Goal: Task Accomplishment & Management: Use online tool/utility

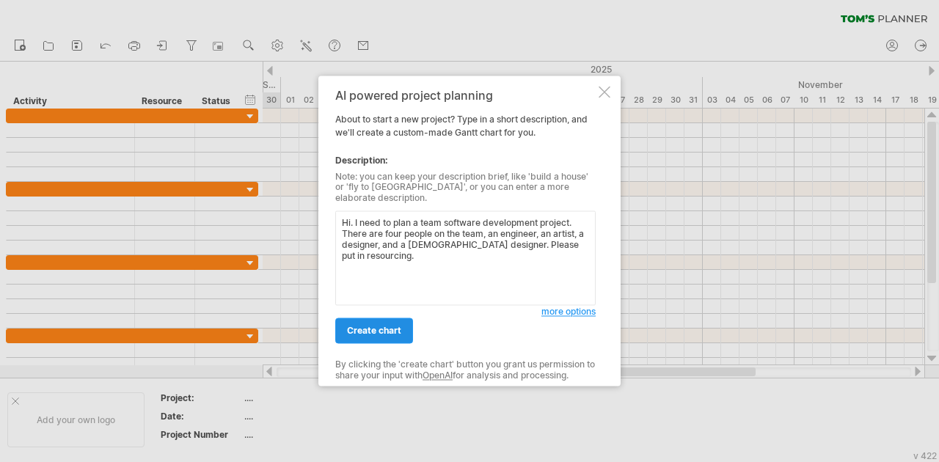
type textarea "Hi. I need to plan a team software development project. There are four people o…"
click at [373, 326] on span "create chart" at bounding box center [374, 331] width 54 height 11
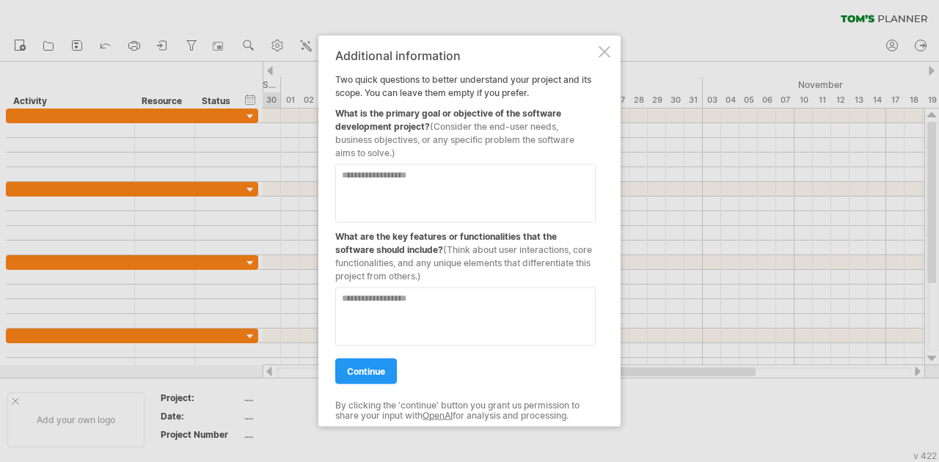
click at [500, 190] on textarea at bounding box center [465, 193] width 260 height 59
type textarea "**********"
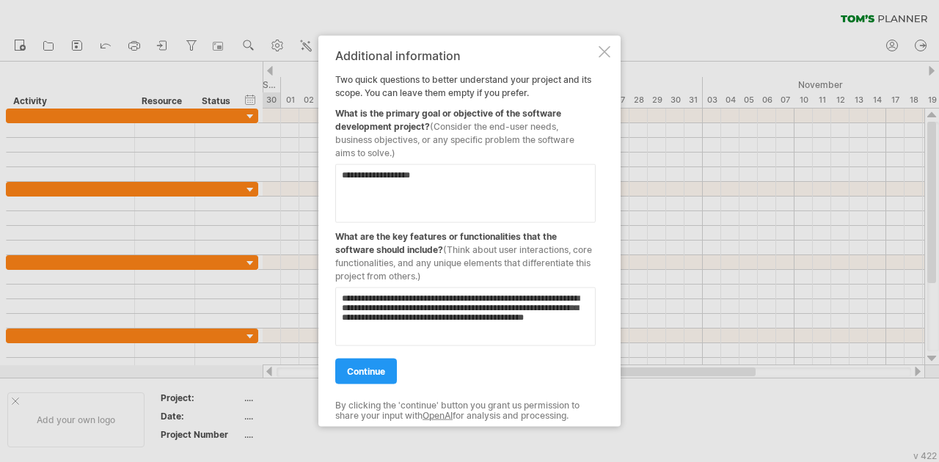
type textarea "**********"
click at [362, 378] on link "continue" at bounding box center [366, 372] width 62 height 26
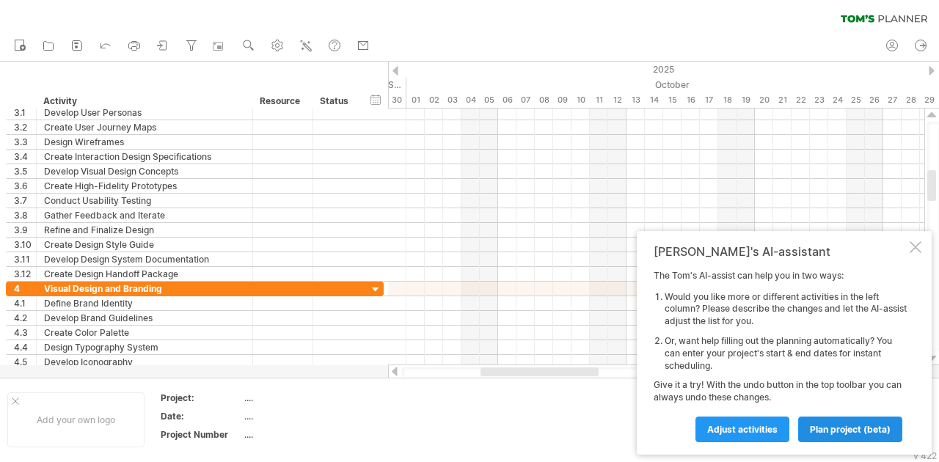
click at [811, 433] on span "plan project (beta)" at bounding box center [850, 429] width 81 height 11
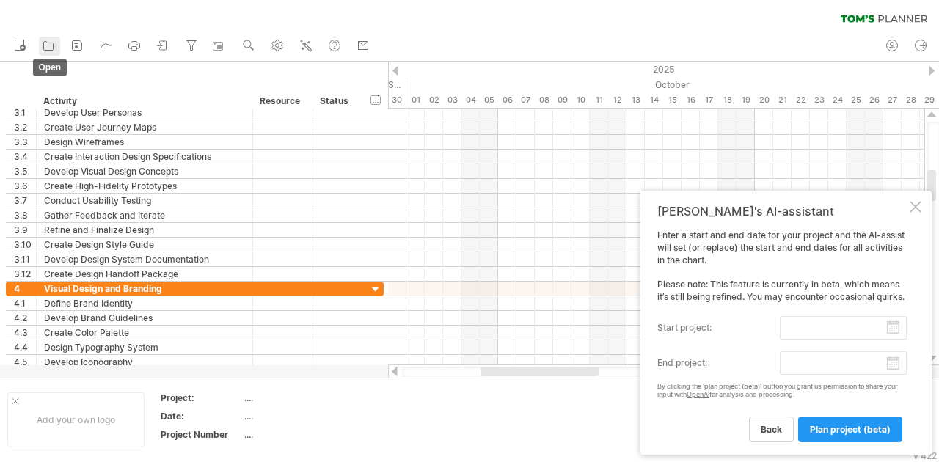
click at [48, 50] on icon at bounding box center [49, 46] width 10 height 9
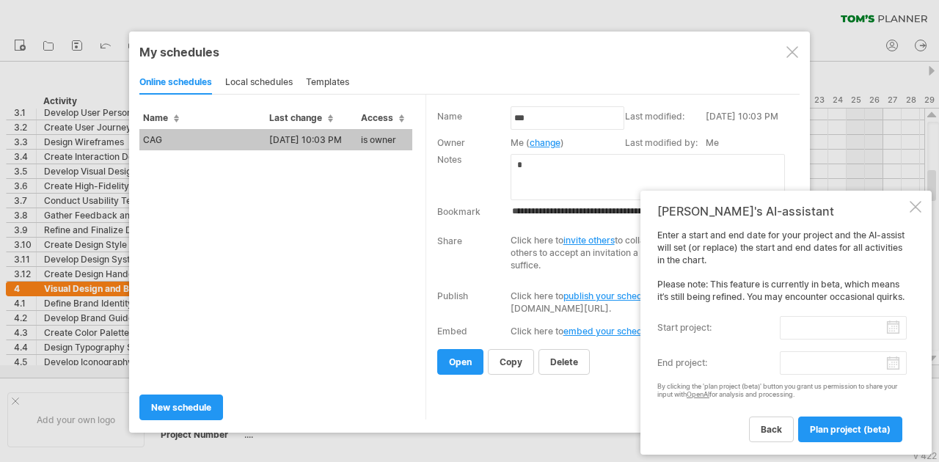
click at [281, 139] on td "[DATE] 10:03 PM" at bounding box center [312, 139] width 92 height 21
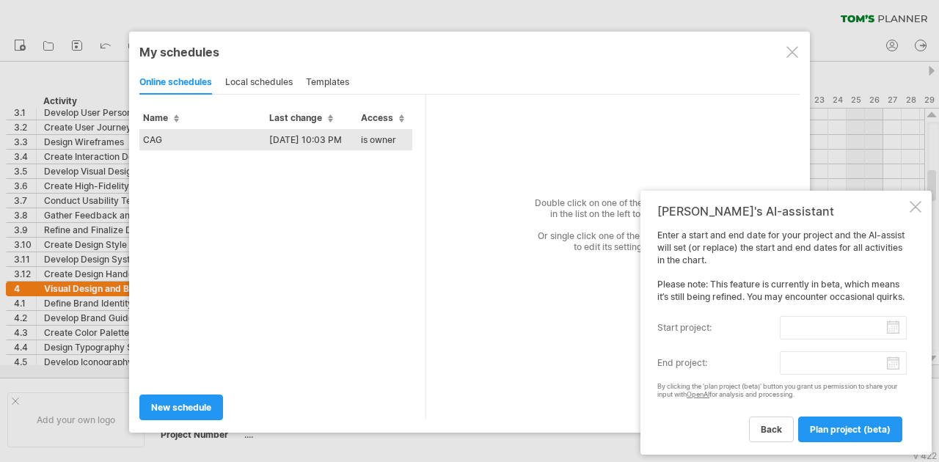
click at [214, 136] on td "CAG" at bounding box center [202, 139] width 126 height 21
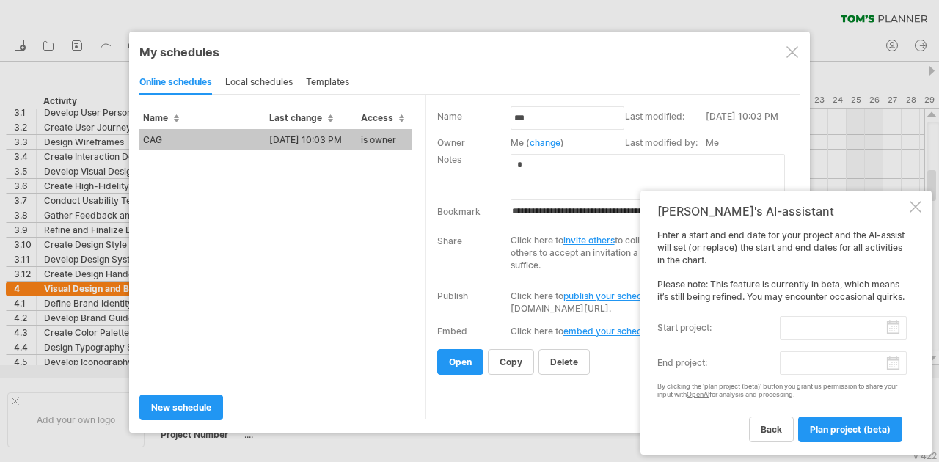
click at [333, 75] on div "templates" at bounding box center [327, 82] width 43 height 23
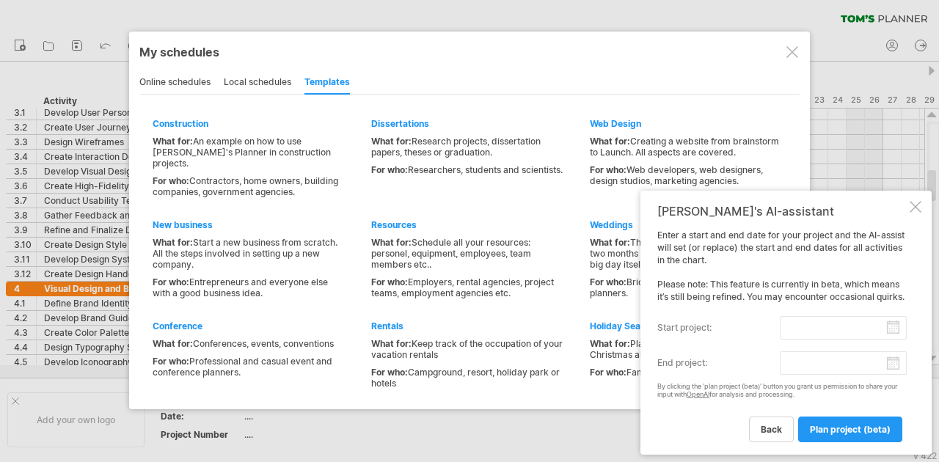
click at [917, 201] on div at bounding box center [916, 207] width 12 height 12
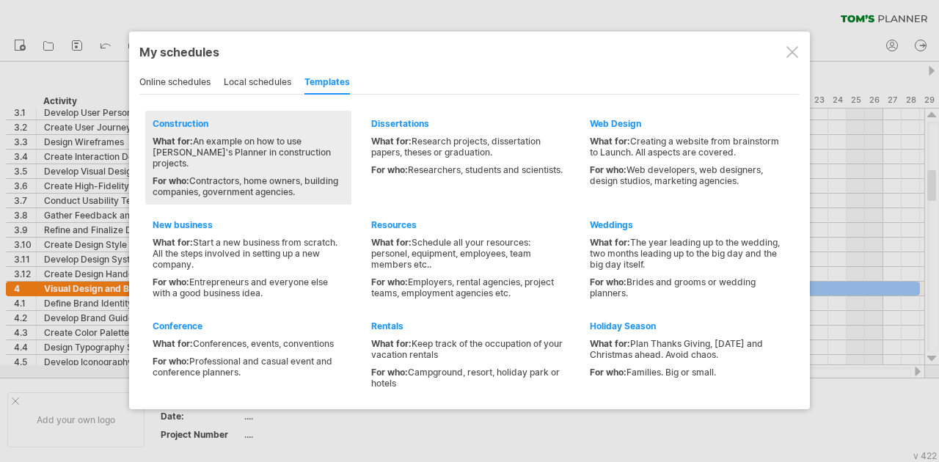
click at [290, 158] on div "What for: An example on how to use [PERSON_NAME]'s Planner in construction proj…" at bounding box center [248, 167] width 191 height 62
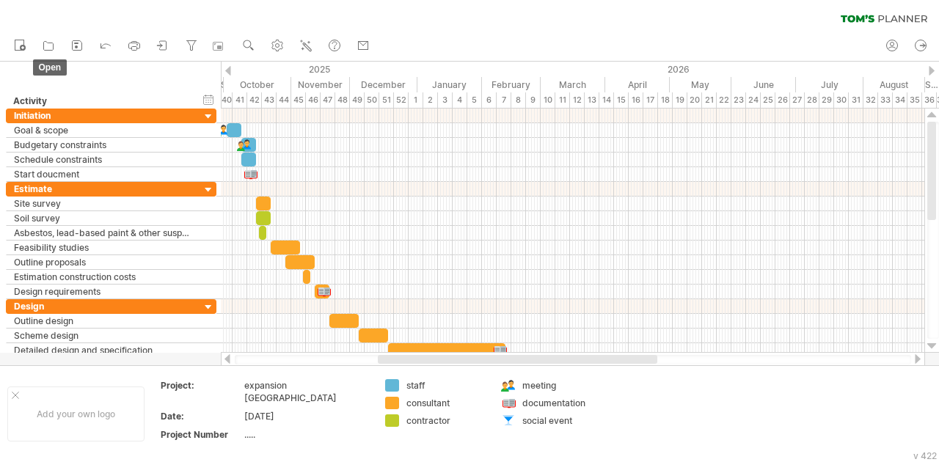
drag, startPoint x: 45, startPoint y: 44, endPoint x: 35, endPoint y: 34, distance: 14.5
click at [44, 44] on icon at bounding box center [48, 45] width 15 height 15
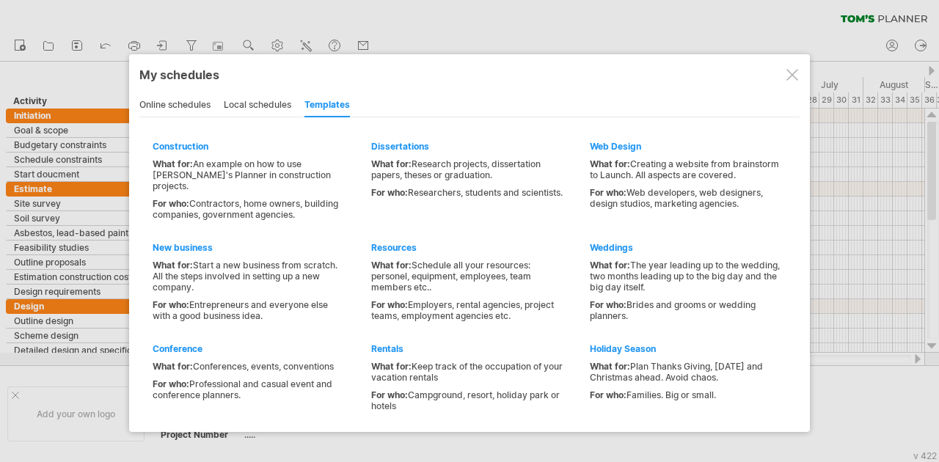
click at [791, 72] on div at bounding box center [792, 75] width 12 height 12
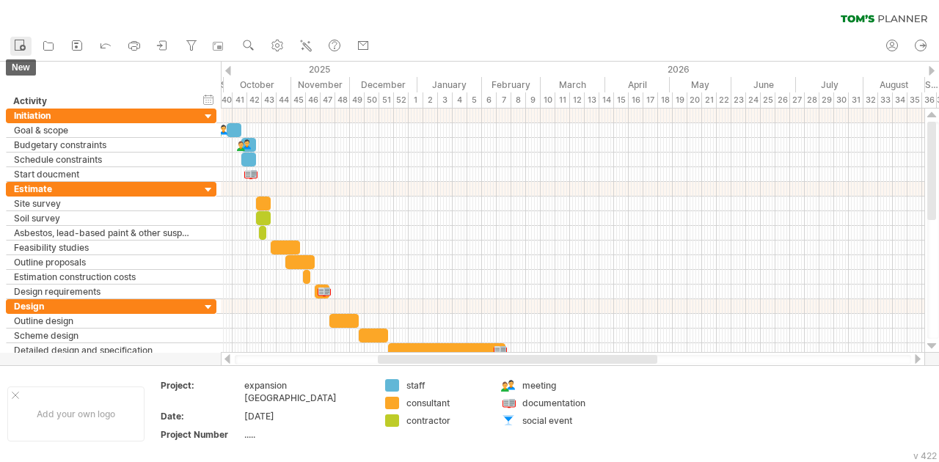
click at [12, 49] on icon at bounding box center [19, 44] width 15 height 15
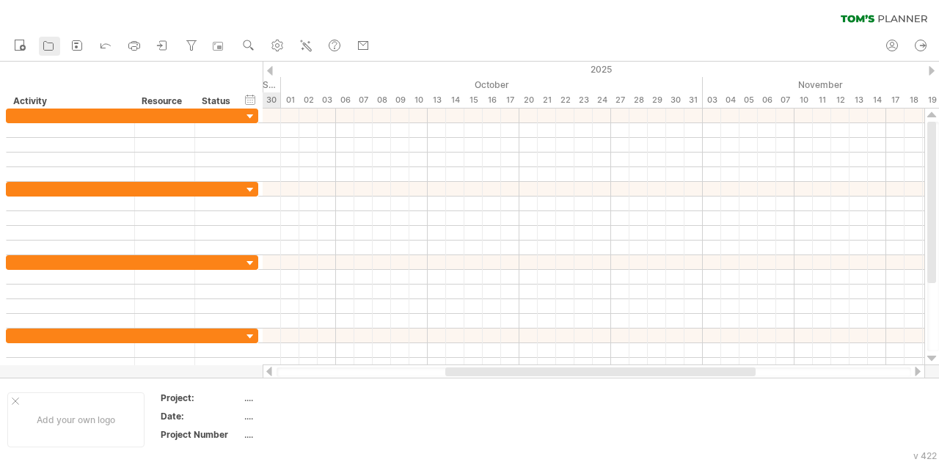
click at [43, 45] on icon at bounding box center [48, 45] width 15 height 15
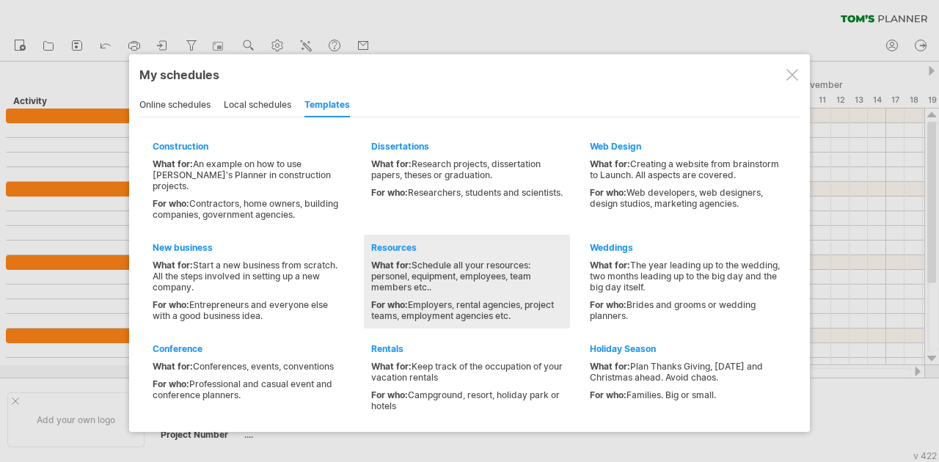
click at [382, 242] on div "Resources" at bounding box center [466, 247] width 191 height 11
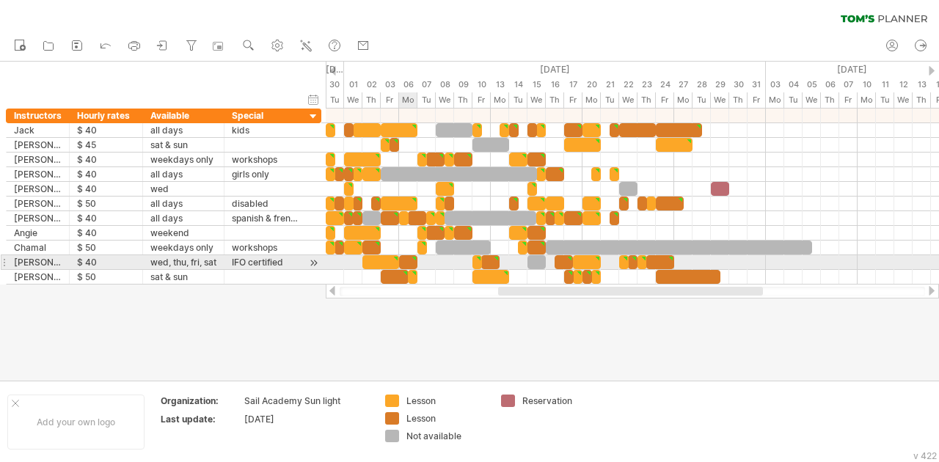
type textarea "**********"
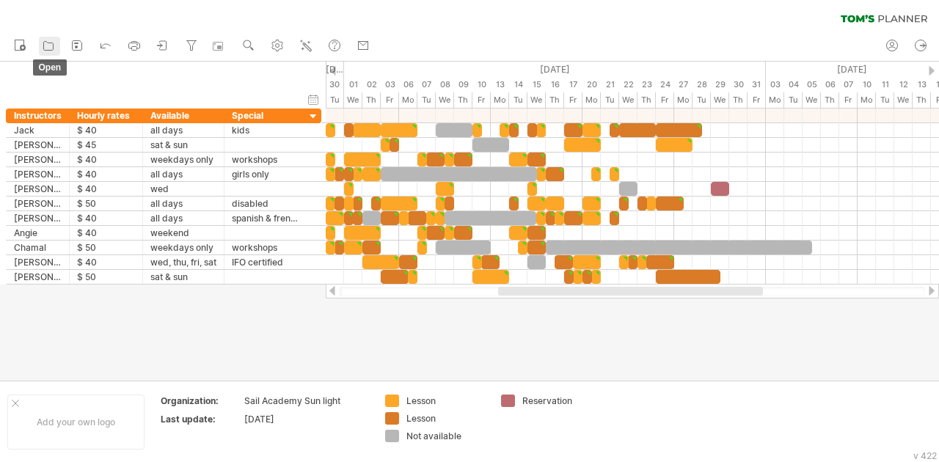
click at [47, 45] on icon at bounding box center [48, 45] width 15 height 15
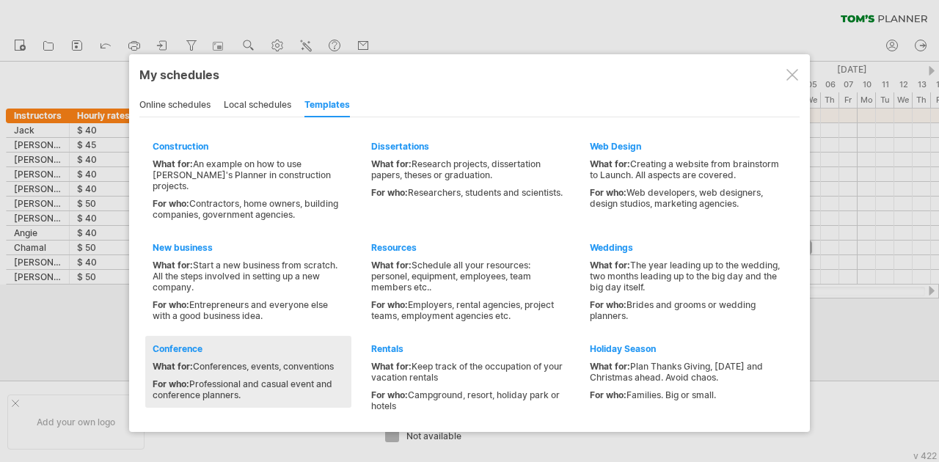
click at [194, 336] on div "Conference What for: Conferences, events, conventions For who: Professional and…" at bounding box center [248, 372] width 206 height 72
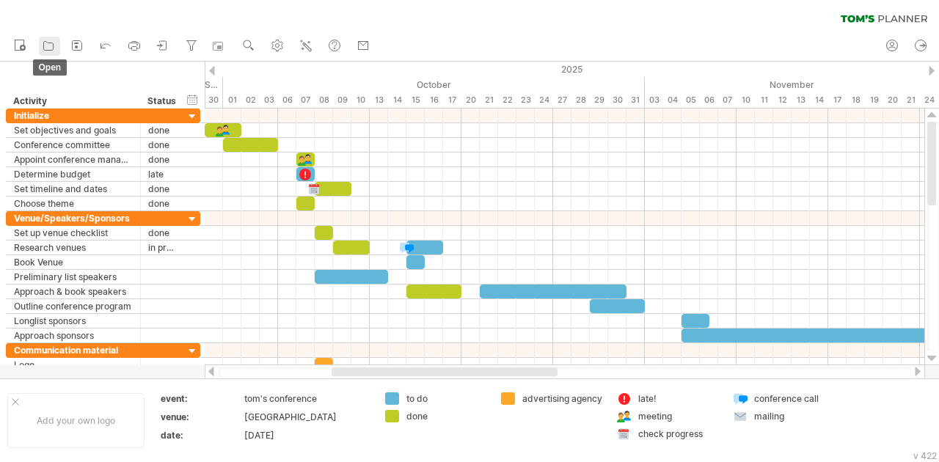
click at [54, 51] on icon at bounding box center [48, 45] width 15 height 15
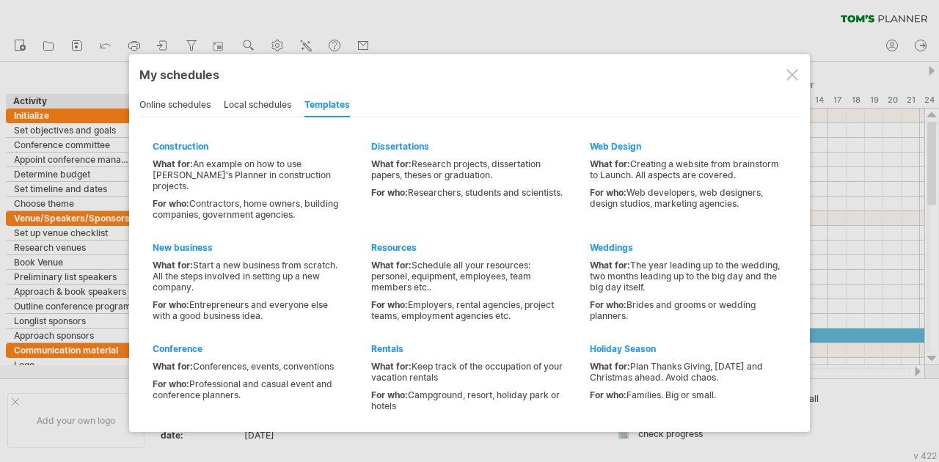
click at [180, 107] on div "online schedules" at bounding box center [174, 105] width 71 height 23
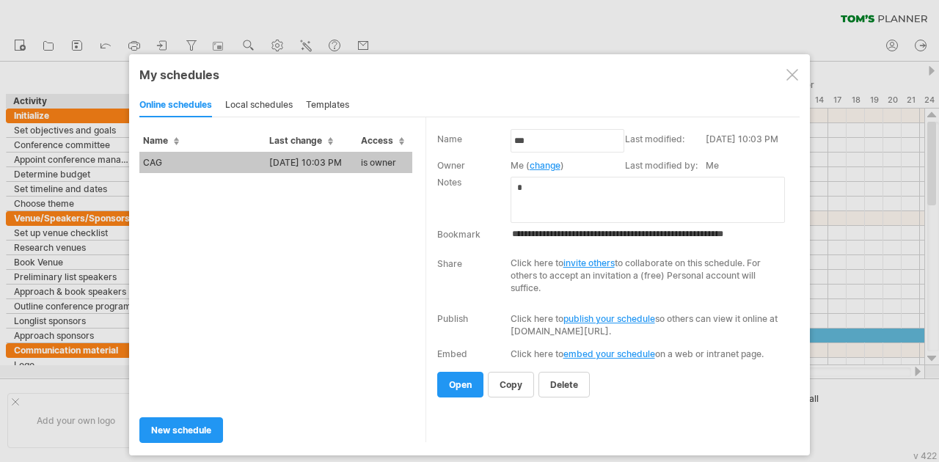
click at [229, 163] on td "CAG" at bounding box center [202, 162] width 126 height 21
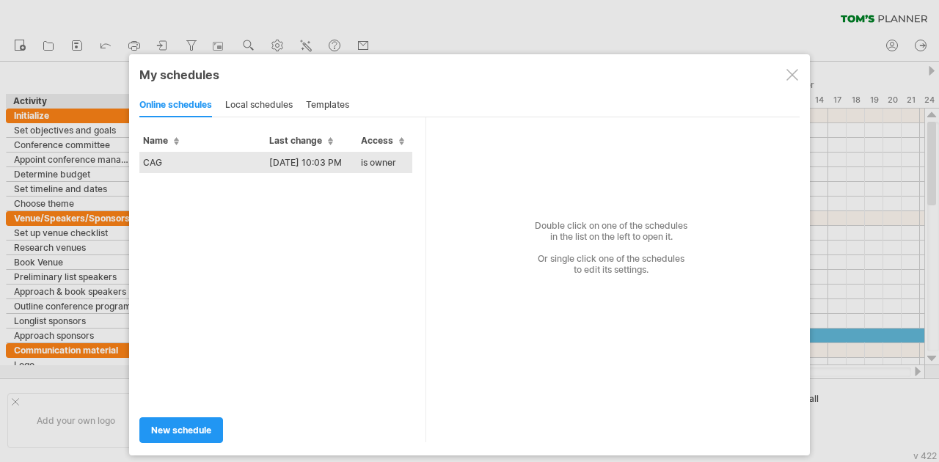
click at [205, 159] on td "CAG" at bounding box center [202, 162] width 126 height 21
click at [205, 159] on div "Trying to reach [DOMAIN_NAME] Connected again... 0% clear filter new" at bounding box center [469, 231] width 939 height 462
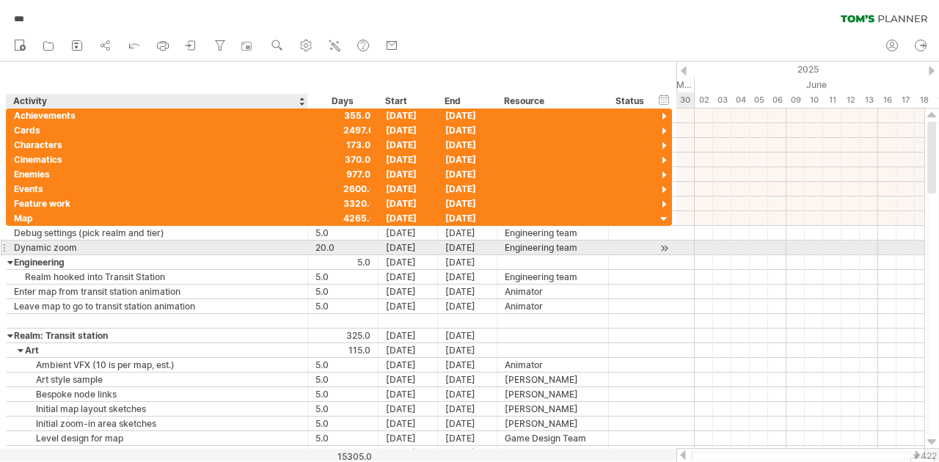
click at [147, 246] on div "Dynamic zoom" at bounding box center [157, 248] width 286 height 14
click at [147, 246] on input "**********" at bounding box center [157, 248] width 286 height 14
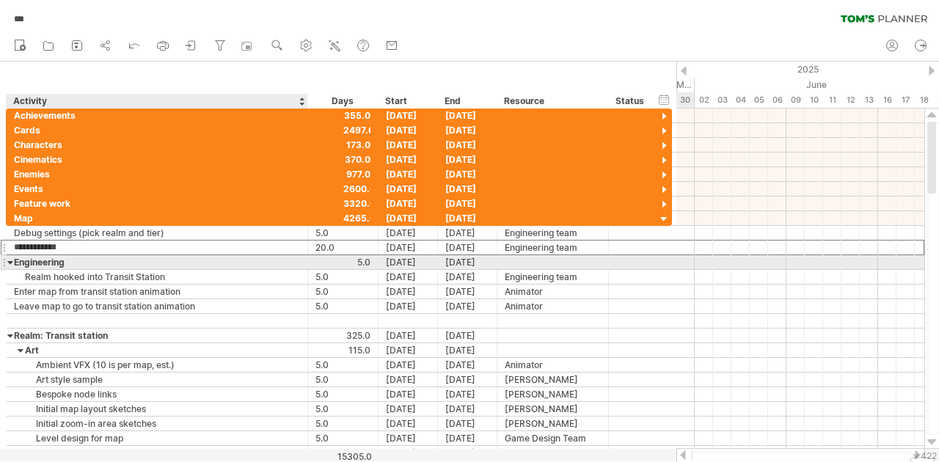
drag, startPoint x: 19, startPoint y: 244, endPoint x: 36, endPoint y: 258, distance: 21.9
click at [36, 258] on div "**********" at bounding box center [339, 335] width 666 height 249
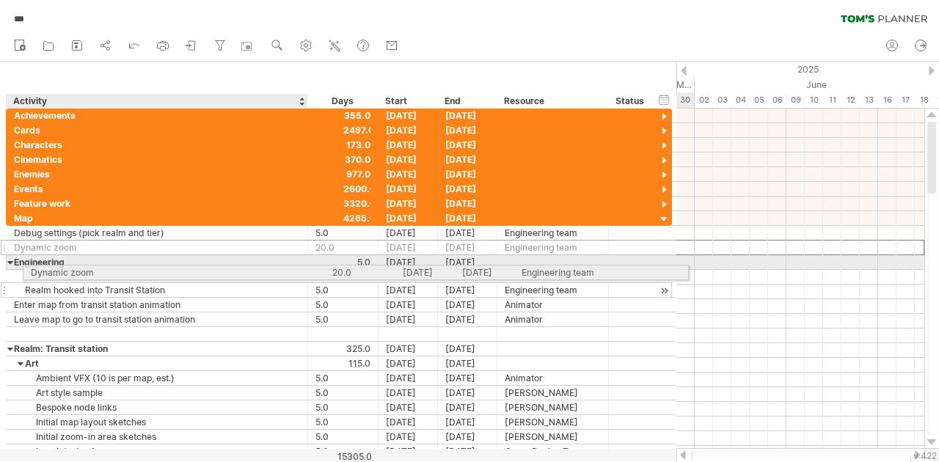
drag, startPoint x: 5, startPoint y: 245, endPoint x: 21, endPoint y: 270, distance: 29.3
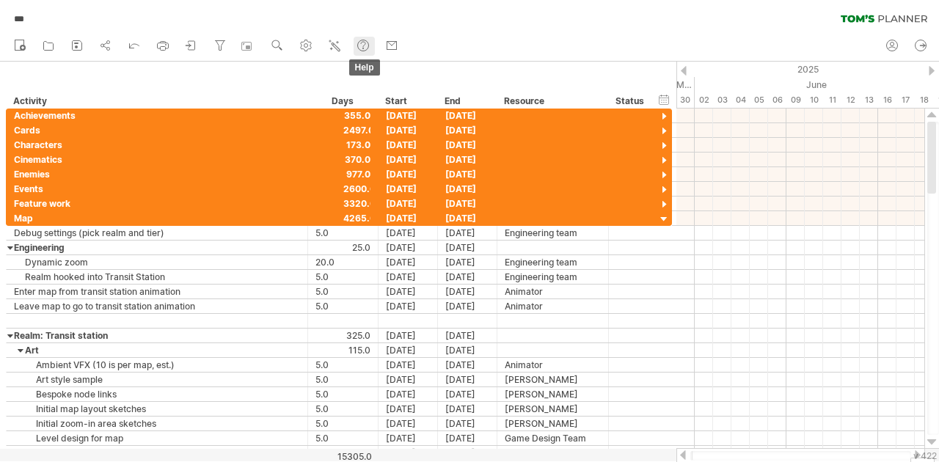
click at [369, 46] on circle at bounding box center [363, 45] width 11 height 11
click at [362, 45] on use at bounding box center [363, 45] width 15 height 15
click at [48, 47] on icon at bounding box center [48, 45] width 15 height 15
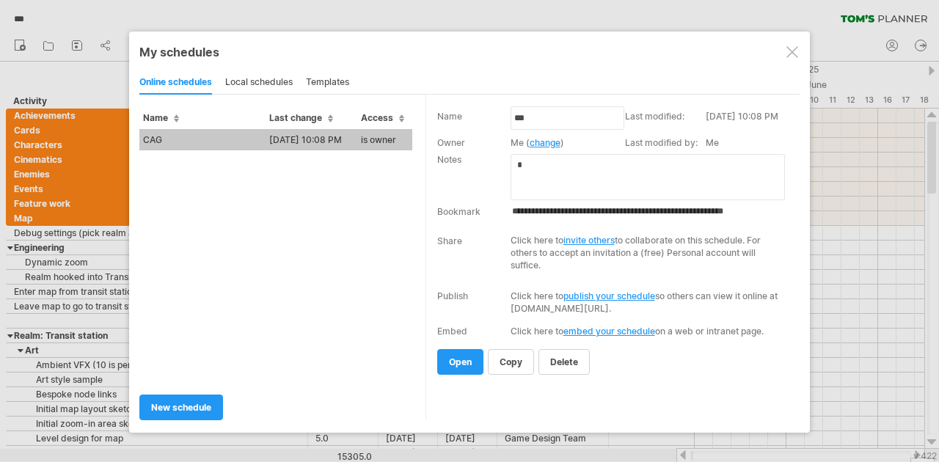
click at [329, 82] on div "templates" at bounding box center [327, 82] width 43 height 23
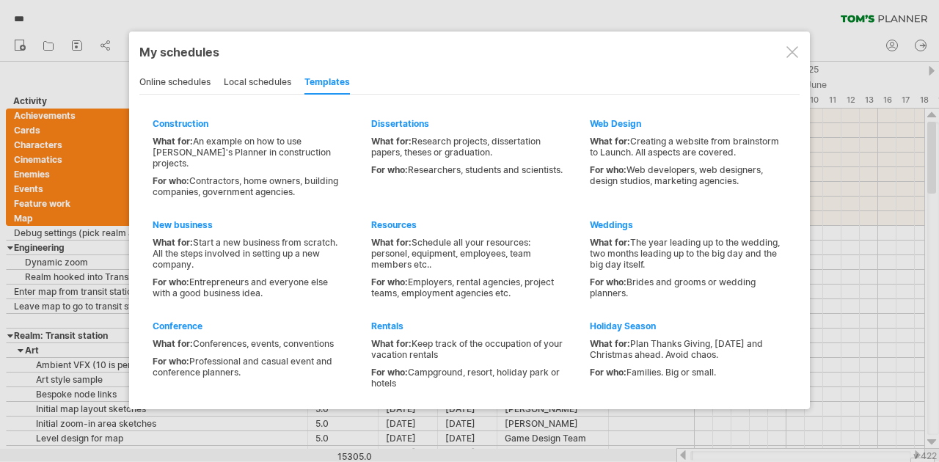
click at [266, 76] on div "local schedules" at bounding box center [257, 82] width 67 height 23
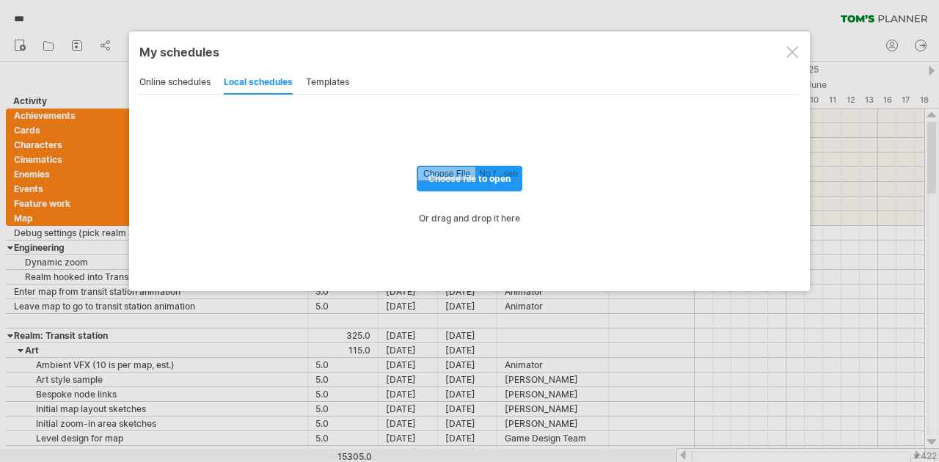
click at [219, 85] on div "online schedules local schedules templates" at bounding box center [469, 82] width 660 height 24
click at [191, 81] on div "online schedules" at bounding box center [174, 82] width 71 height 23
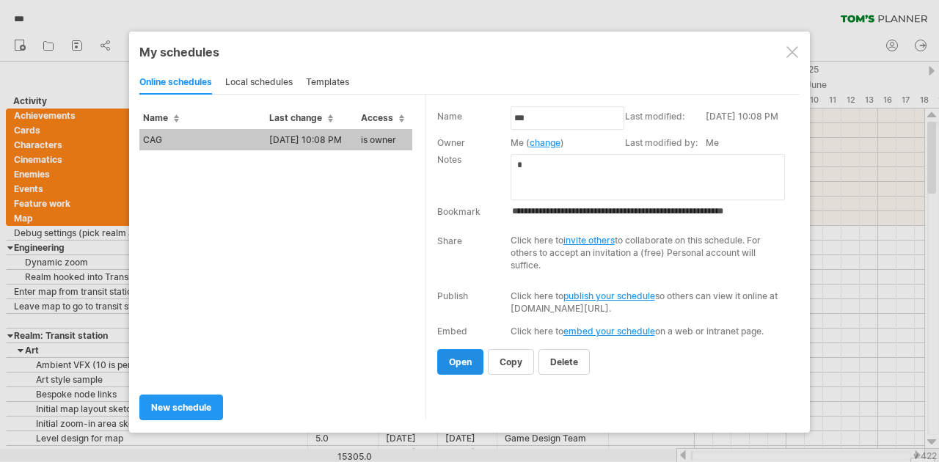
click at [455, 359] on span "open" at bounding box center [460, 361] width 23 height 11
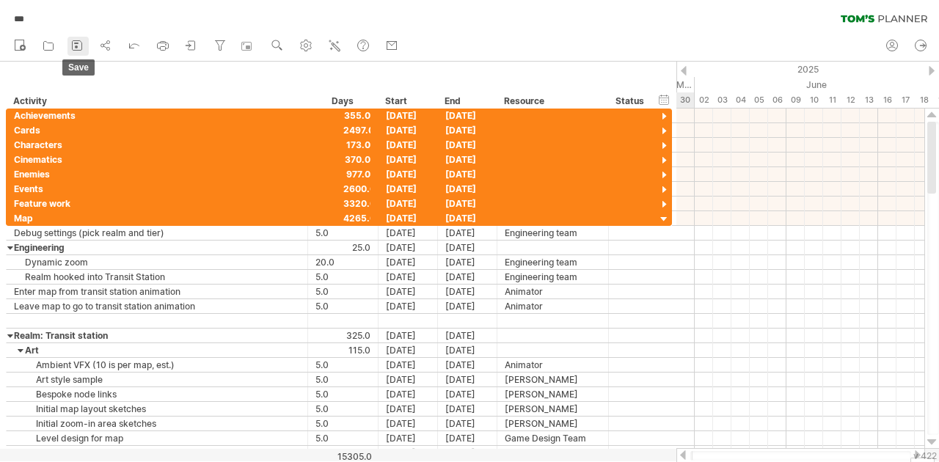
click at [79, 48] on icon at bounding box center [77, 45] width 15 height 15
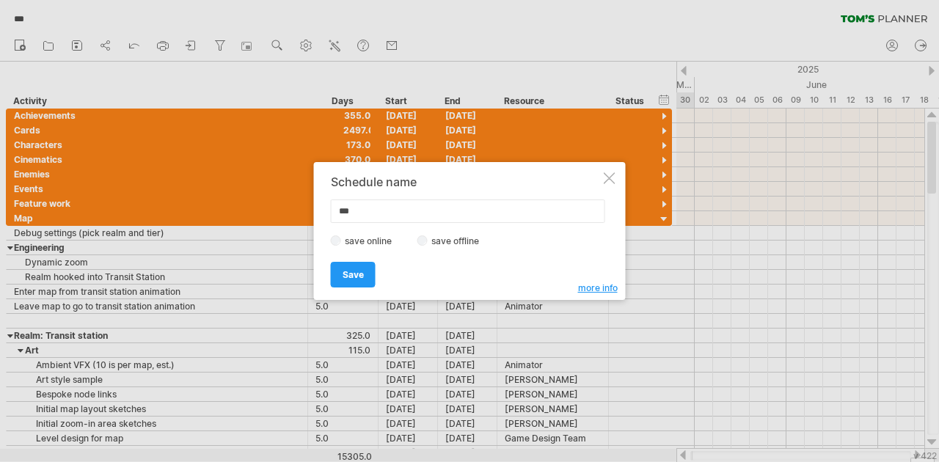
click at [450, 239] on label "save offline" at bounding box center [460, 240] width 64 height 11
click at [596, 290] on span "more info" at bounding box center [598, 287] width 40 height 11
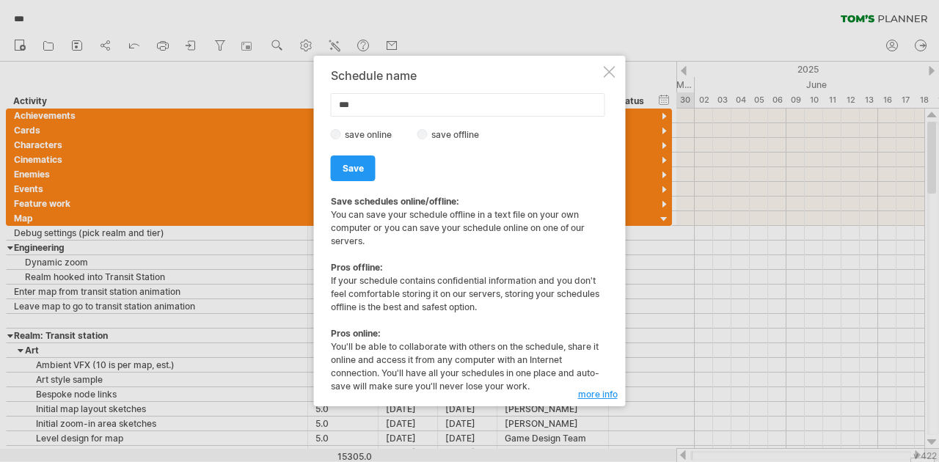
click at [617, 78] on div "Schedule name *** save online save offline more info Save Save When you right c…" at bounding box center [470, 231] width 312 height 351
click at [607, 73] on div at bounding box center [610, 72] width 12 height 12
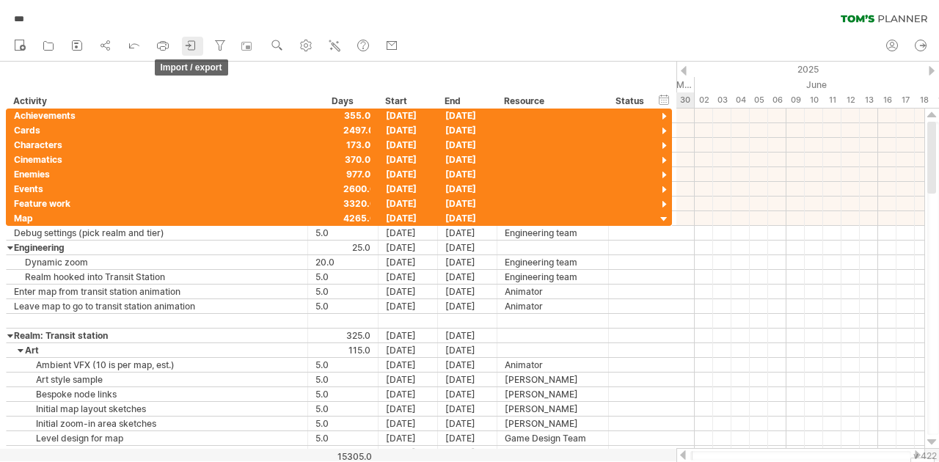
click at [194, 49] on icon at bounding box center [191, 45] width 15 height 15
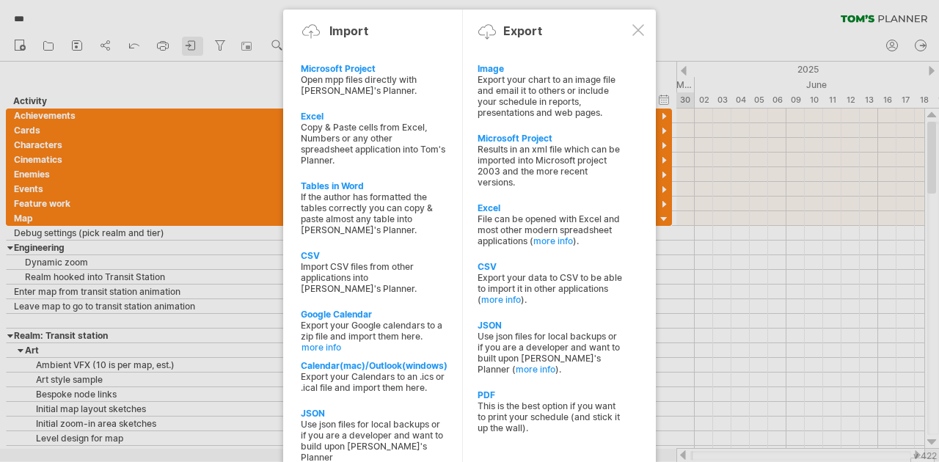
click at [194, 49] on div at bounding box center [469, 231] width 939 height 462
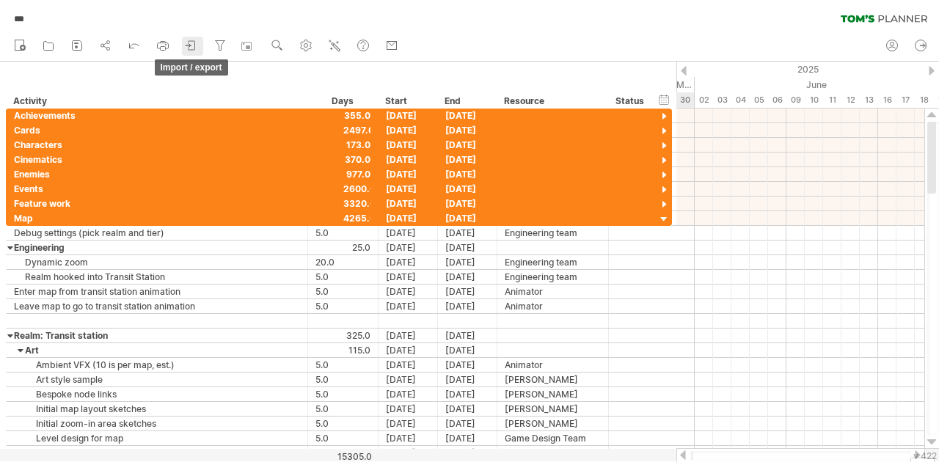
click at [192, 44] on icon at bounding box center [191, 45] width 15 height 15
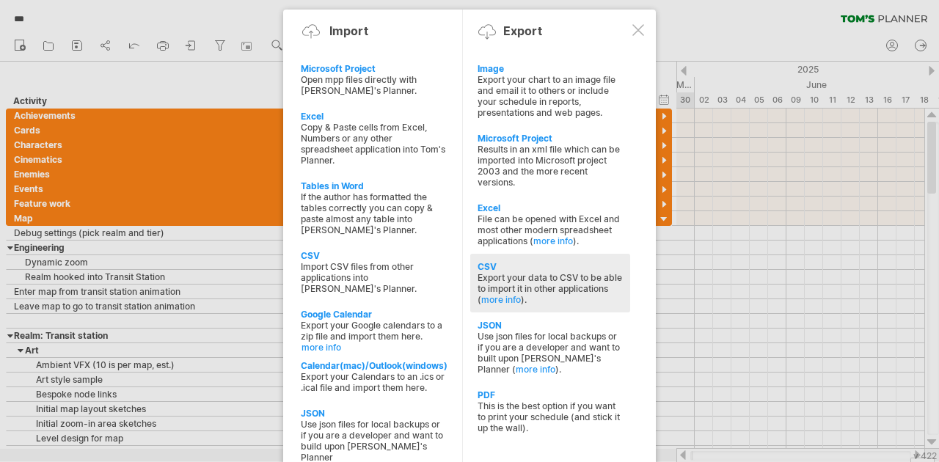
click at [508, 272] on div "Export your data to CSV to be able to import it in other applications ( more in…" at bounding box center [550, 288] width 145 height 33
